Goal: Find specific page/section: Find specific page/section

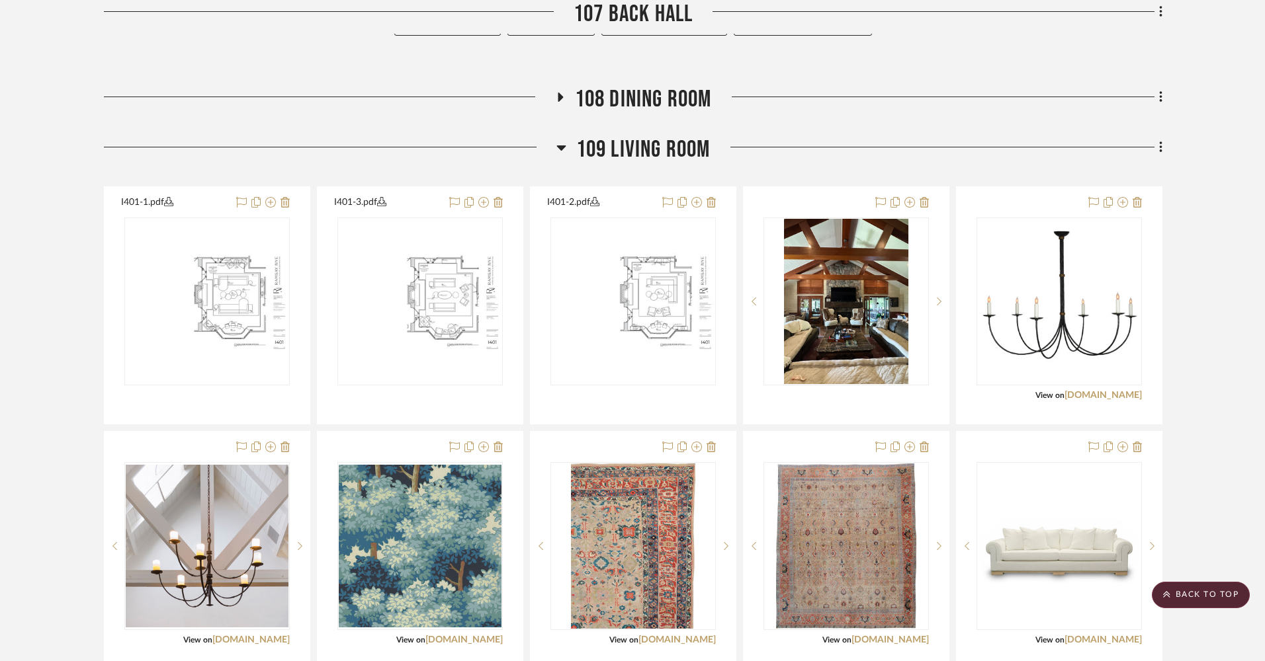
scroll to position [1385, 0]
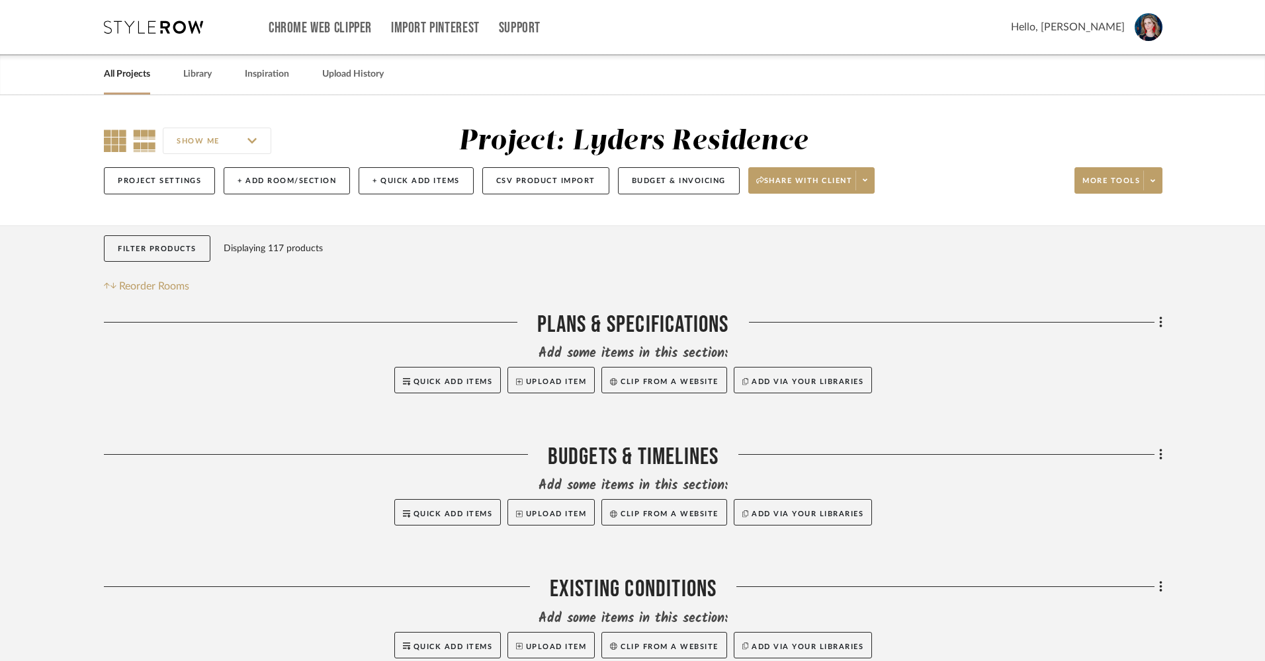
click at [112, 143] on icon at bounding box center [115, 141] width 22 height 22
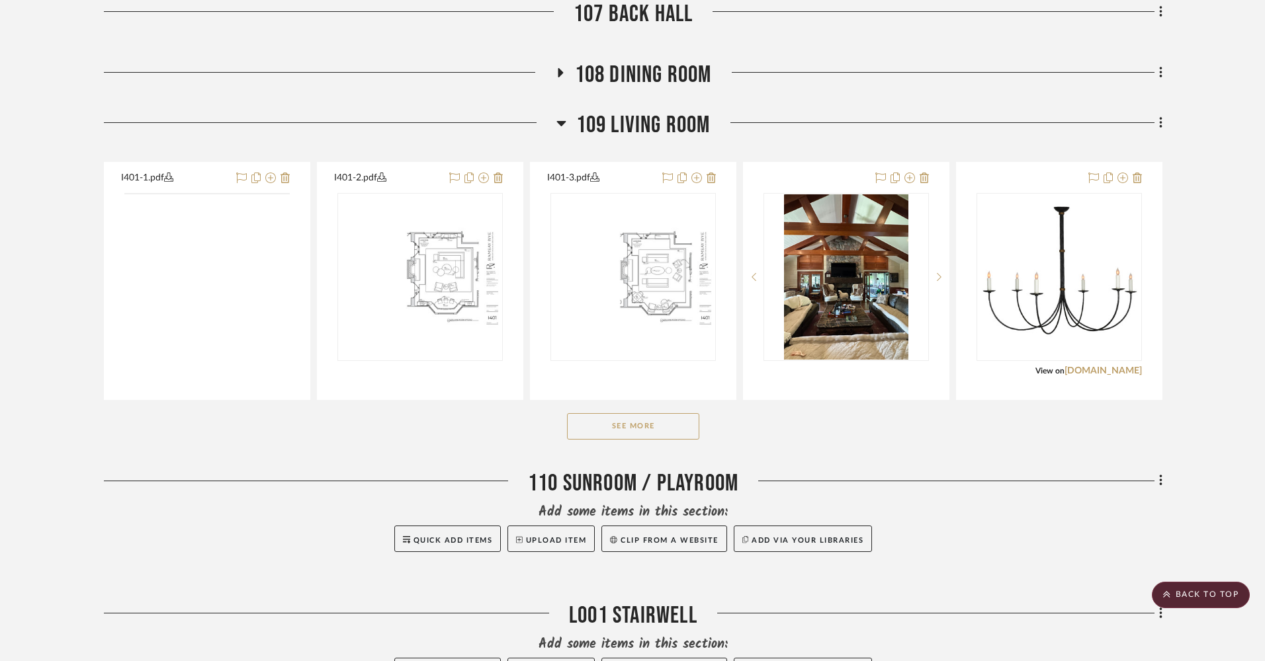
scroll to position [1439, 0]
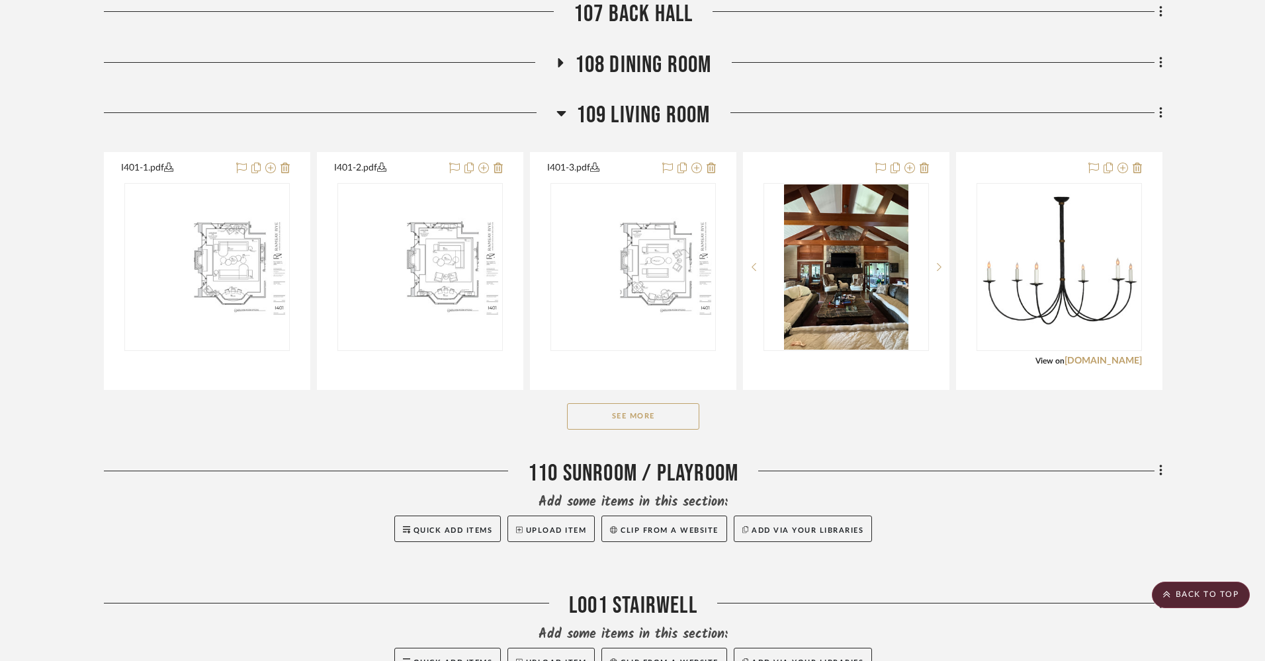
click at [632, 420] on button "See More" at bounding box center [633, 416] width 132 height 26
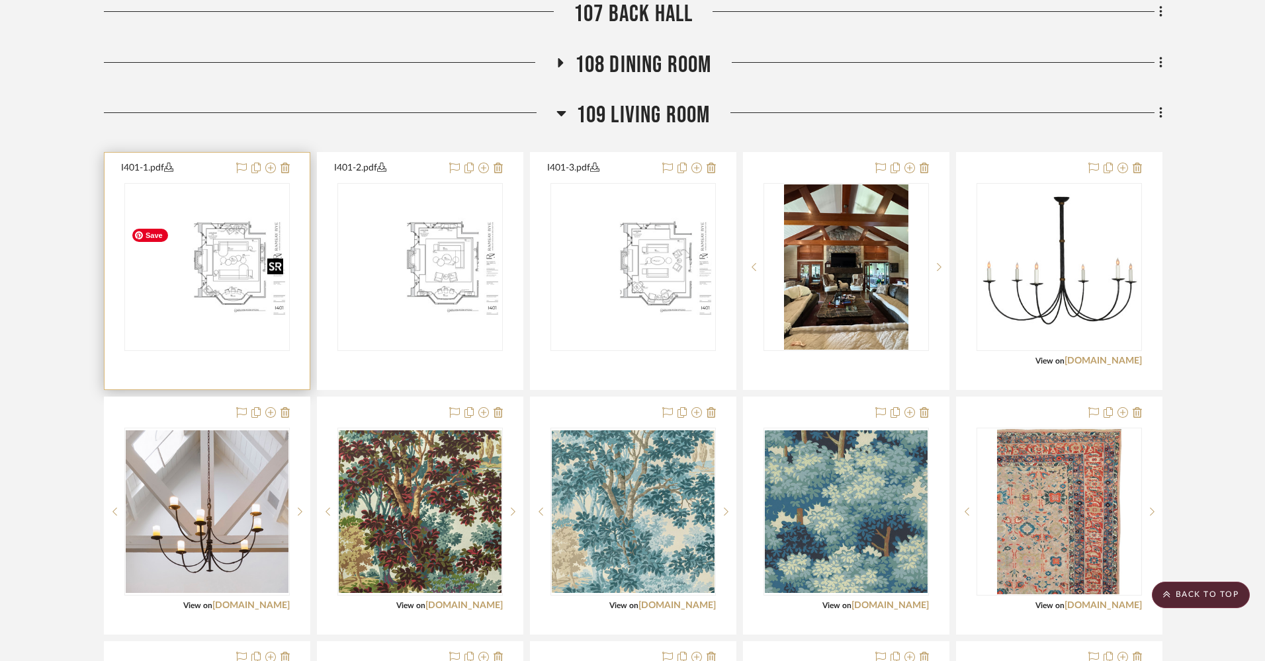
click at [230, 300] on img "0" at bounding box center [207, 266] width 163 height 105
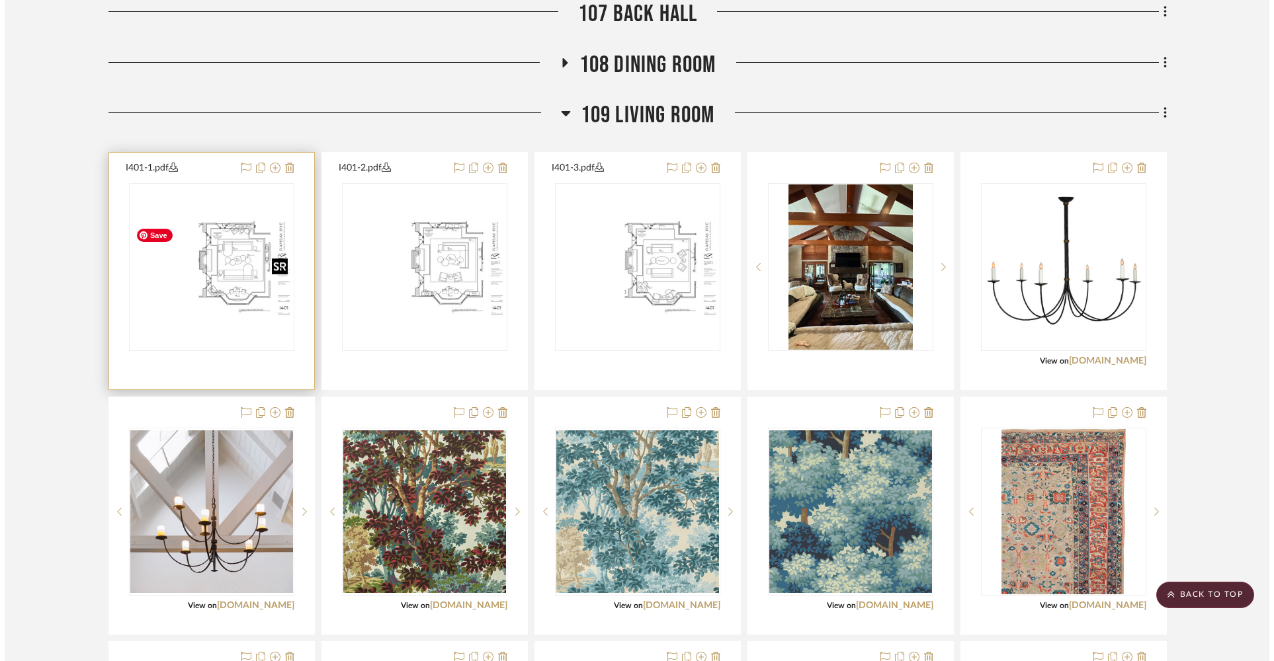
scroll to position [0, 0]
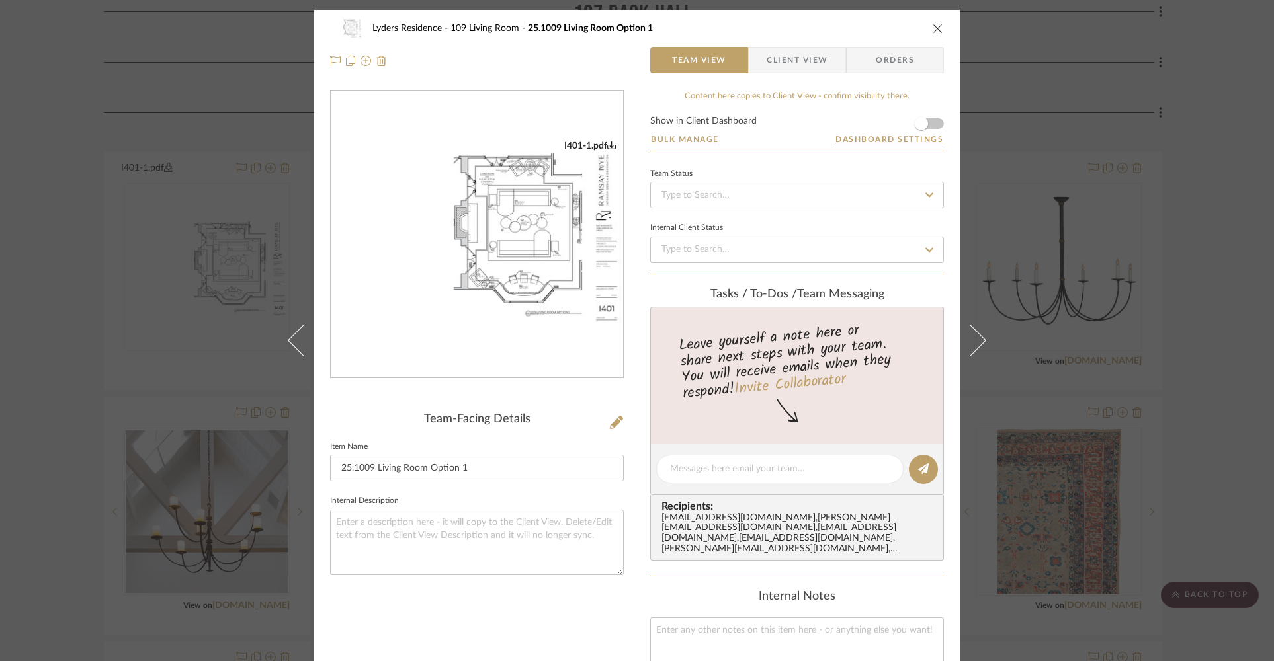
click at [517, 226] on img "0" at bounding box center [477, 234] width 292 height 189
click at [933, 23] on icon "close" at bounding box center [938, 28] width 11 height 11
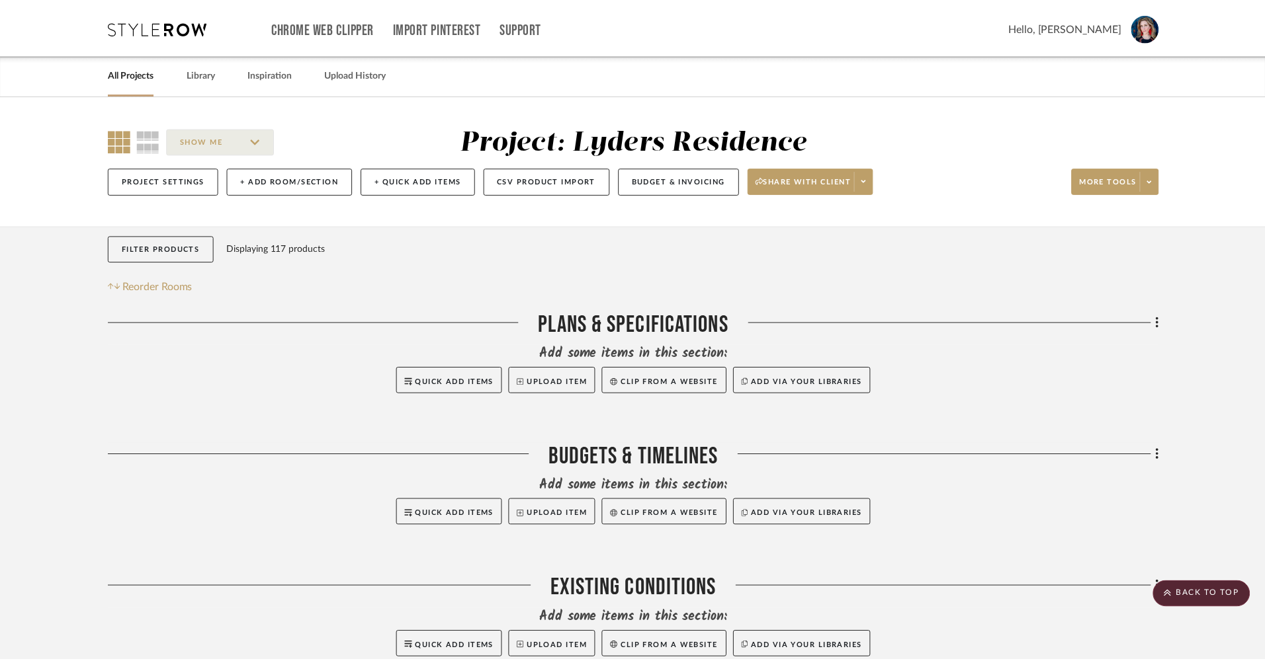
scroll to position [1439, 0]
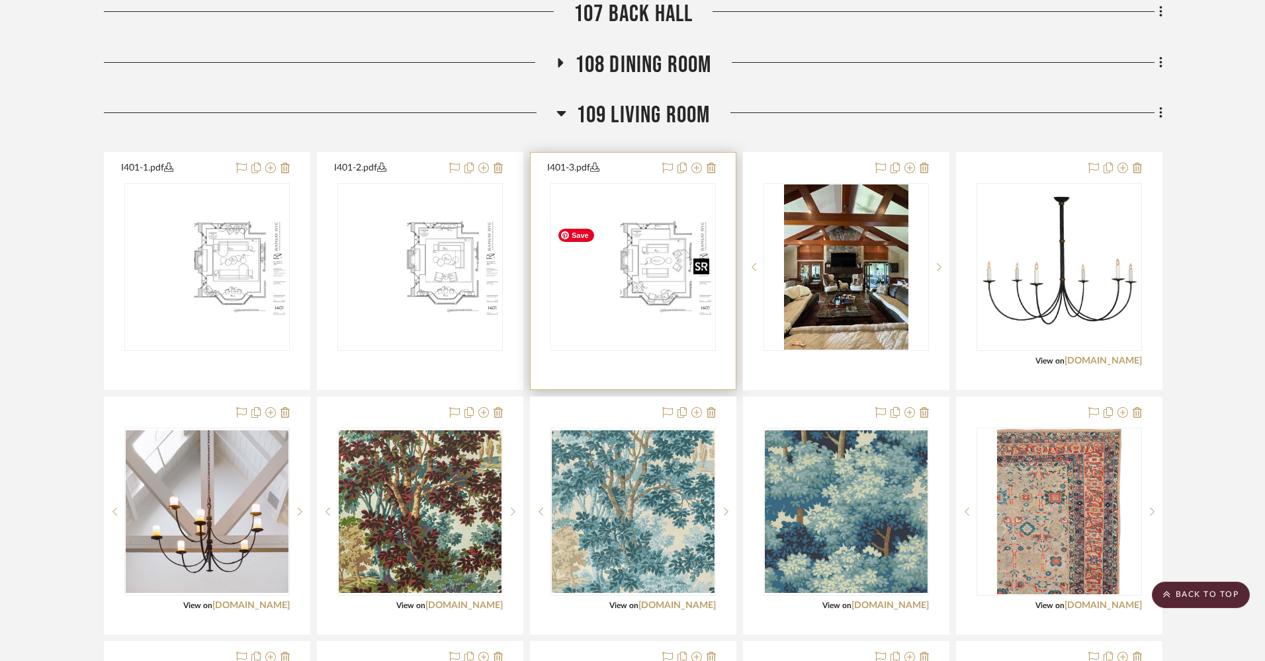
click at [642, 294] on img "0" at bounding box center [633, 266] width 163 height 105
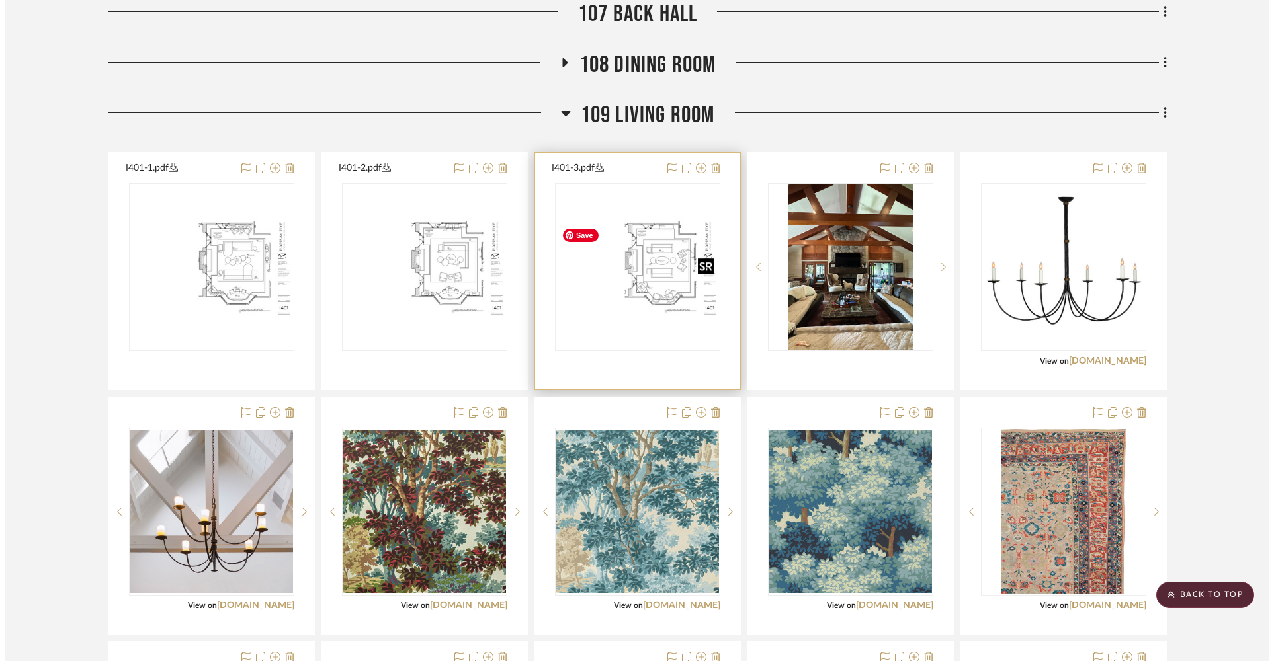
scroll to position [0, 0]
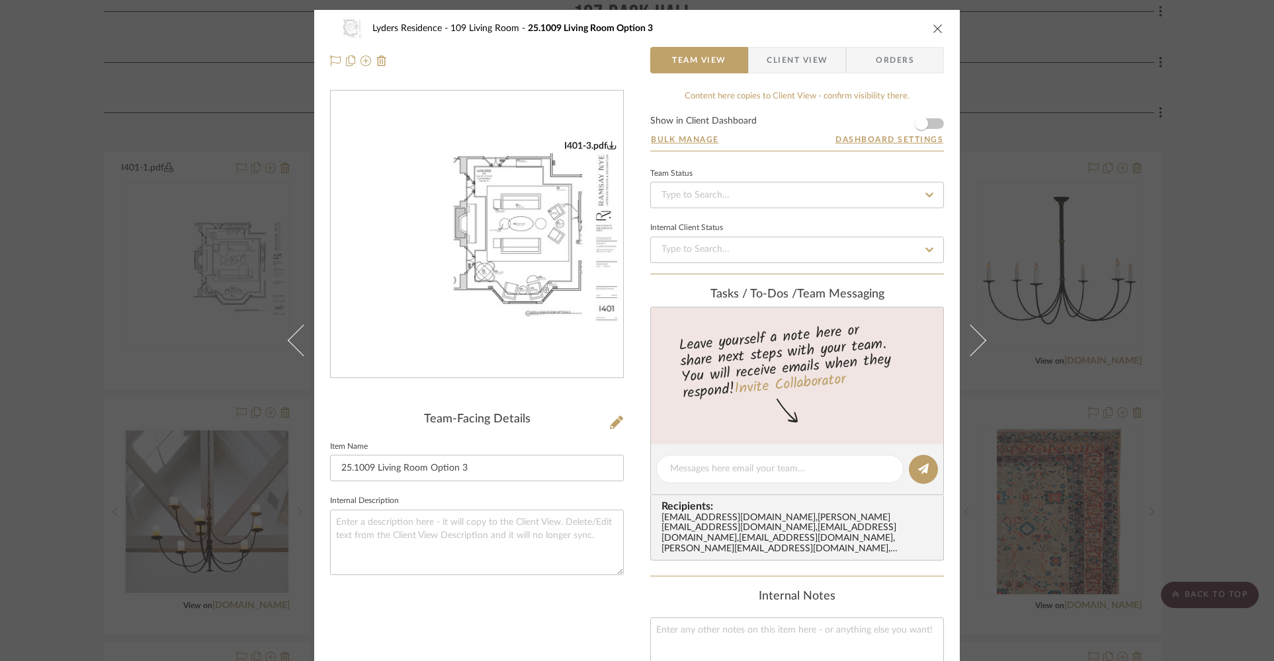
click at [499, 216] on img "0" at bounding box center [477, 234] width 292 height 189
